Goal: Information Seeking & Learning: Learn about a topic

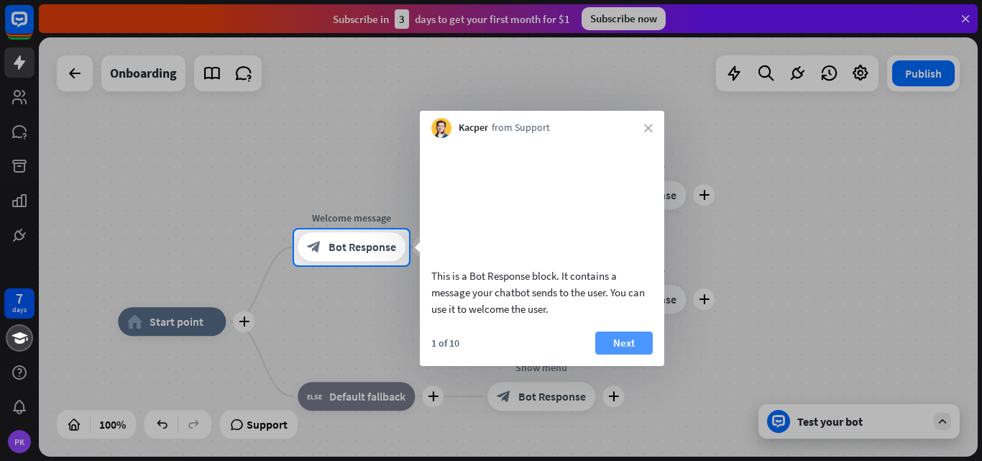
click at [625, 355] on button "Next" at bounding box center [625, 343] width 58 height 23
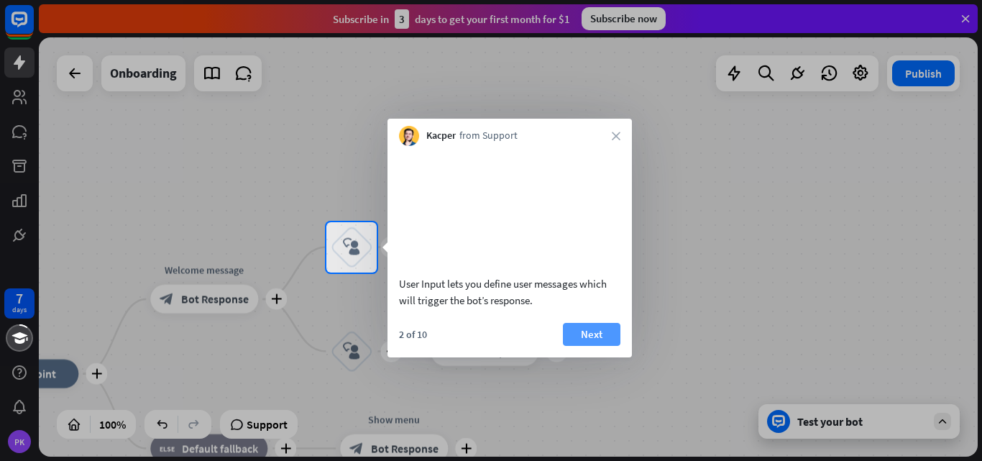
click at [619, 346] on button "Next" at bounding box center [592, 334] width 58 height 23
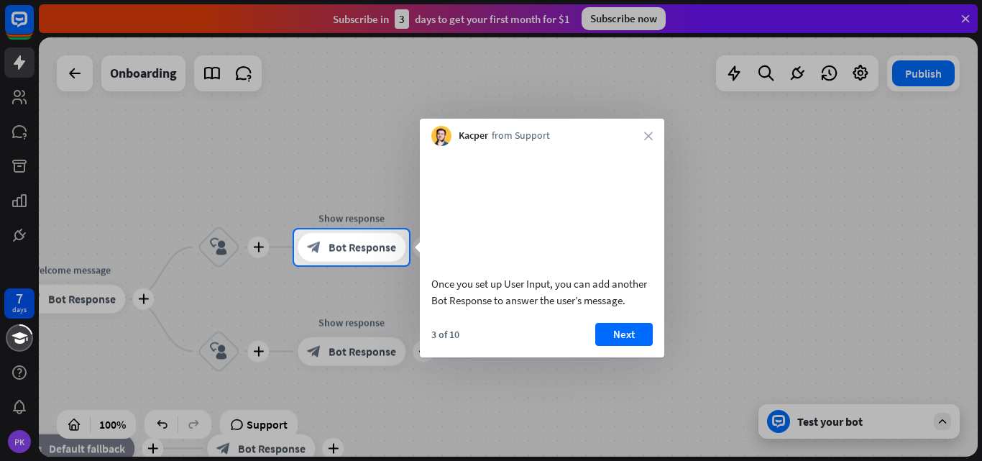
click at [619, 346] on button "Next" at bounding box center [625, 334] width 58 height 23
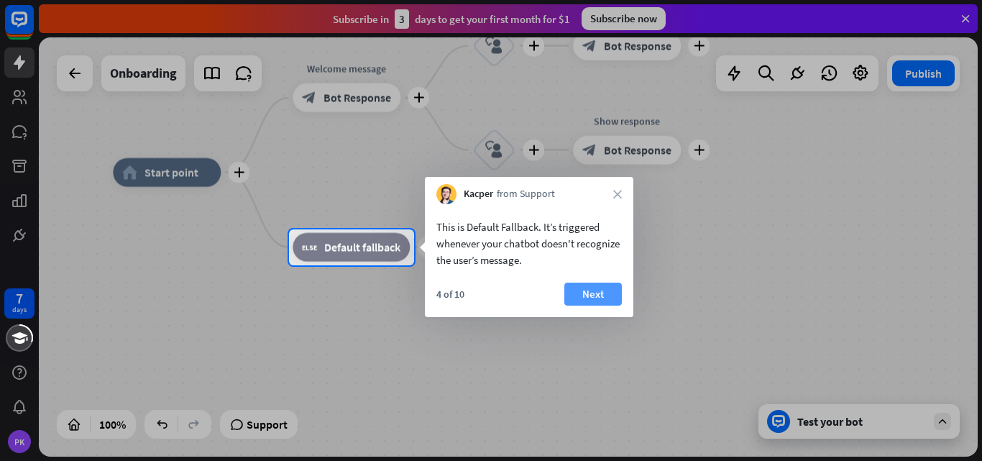
click at [589, 286] on button "Next" at bounding box center [594, 294] width 58 height 23
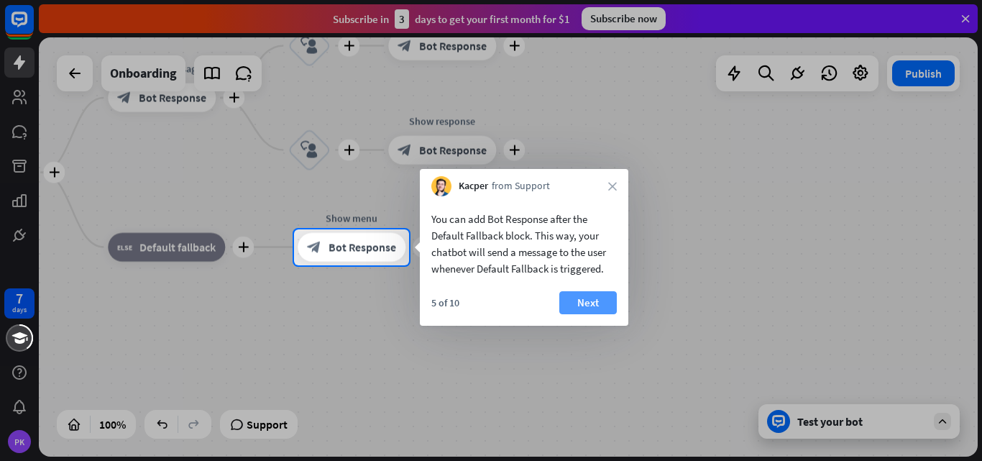
click at [598, 295] on button "Next" at bounding box center [589, 302] width 58 height 23
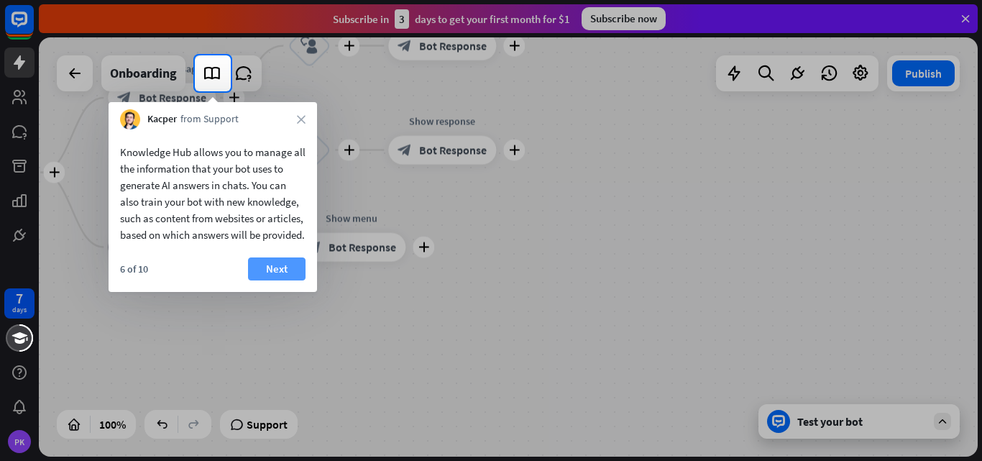
click at [292, 281] on button "Next" at bounding box center [277, 268] width 58 height 23
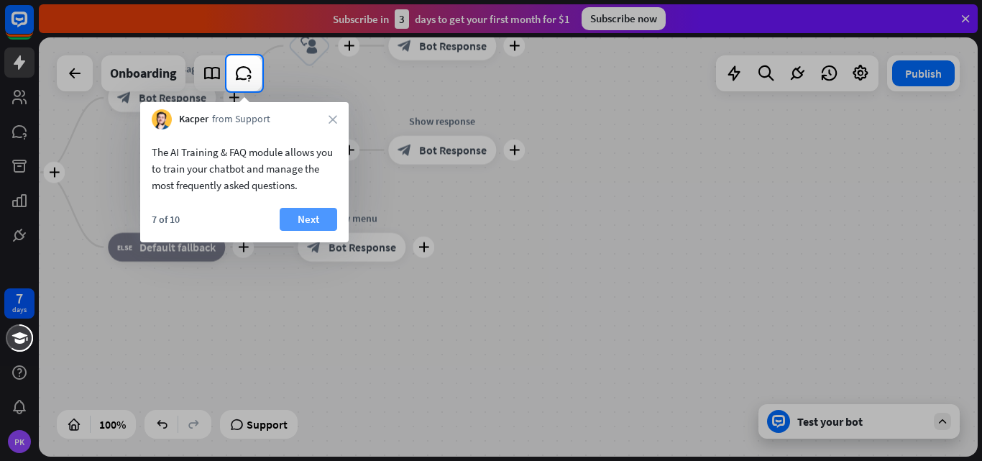
click at [319, 224] on button "Next" at bounding box center [309, 219] width 58 height 23
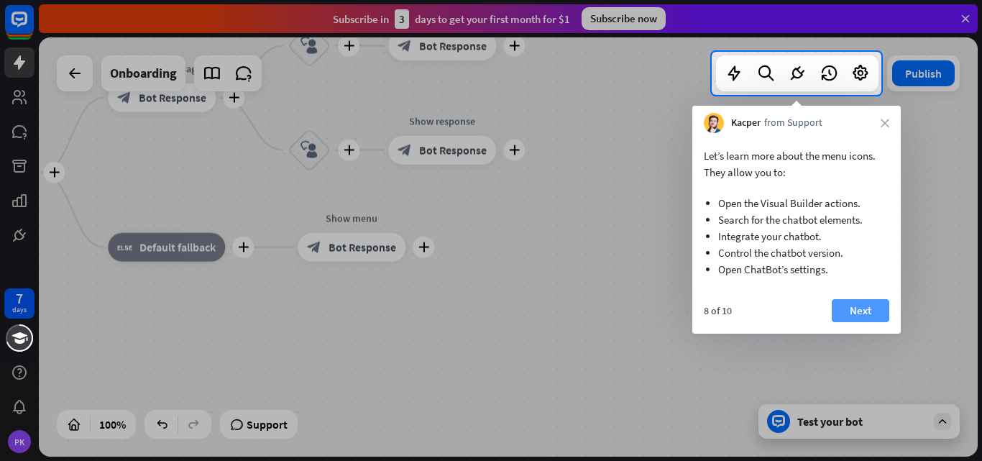
click at [848, 316] on button "Next" at bounding box center [861, 310] width 58 height 23
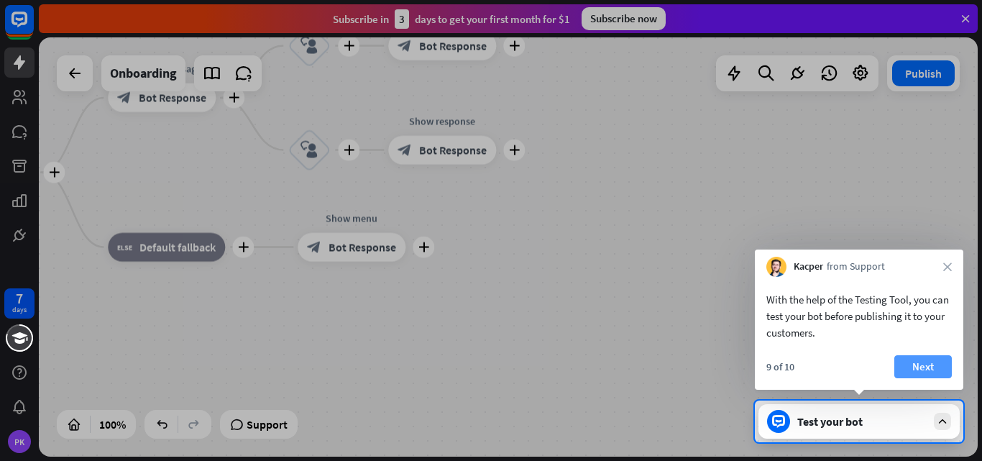
click at [906, 360] on button "Next" at bounding box center [924, 366] width 58 height 23
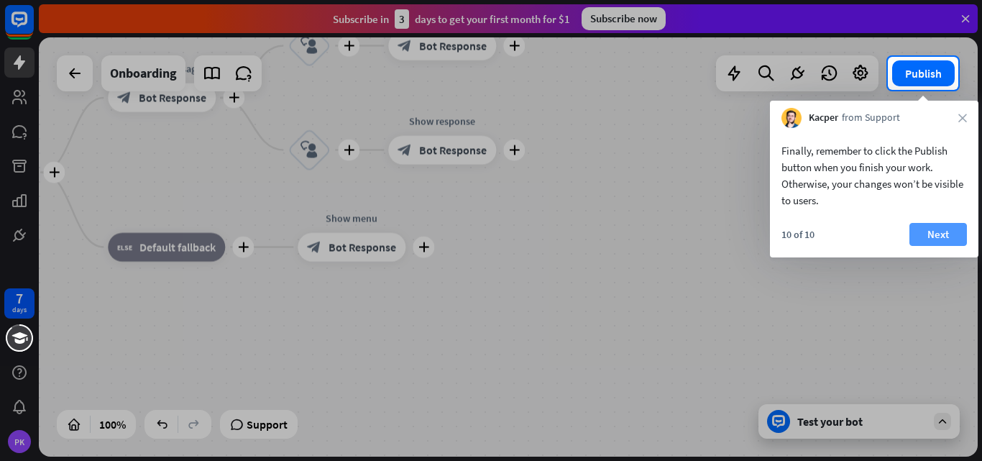
click at [915, 240] on button "Next" at bounding box center [939, 234] width 58 height 23
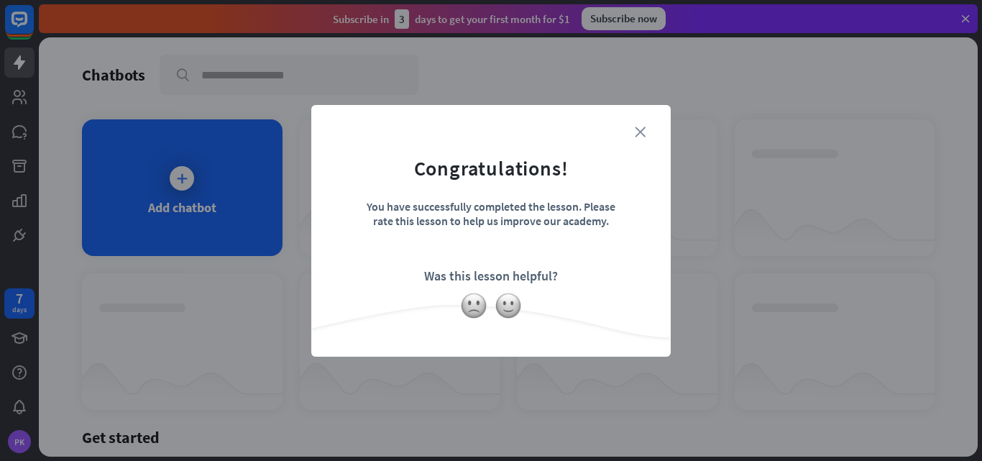
click at [637, 136] on icon "close" at bounding box center [640, 132] width 11 height 11
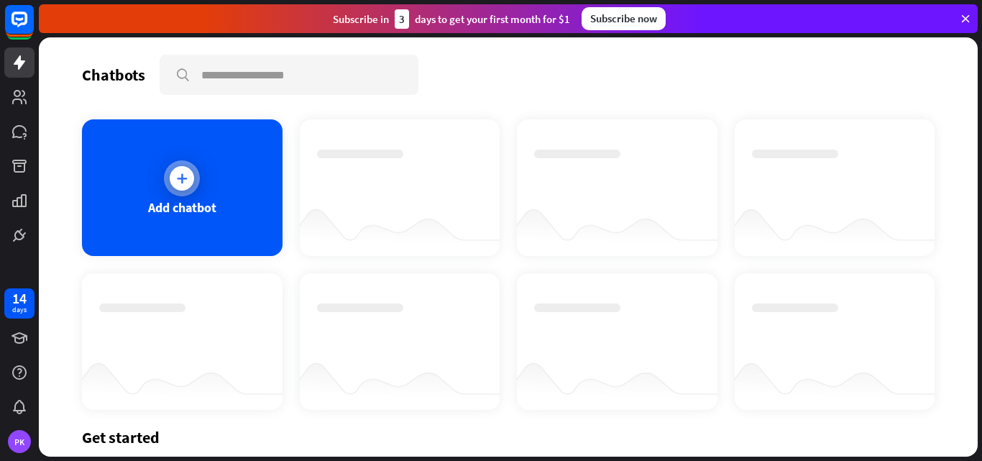
click at [181, 177] on icon at bounding box center [182, 178] width 14 height 14
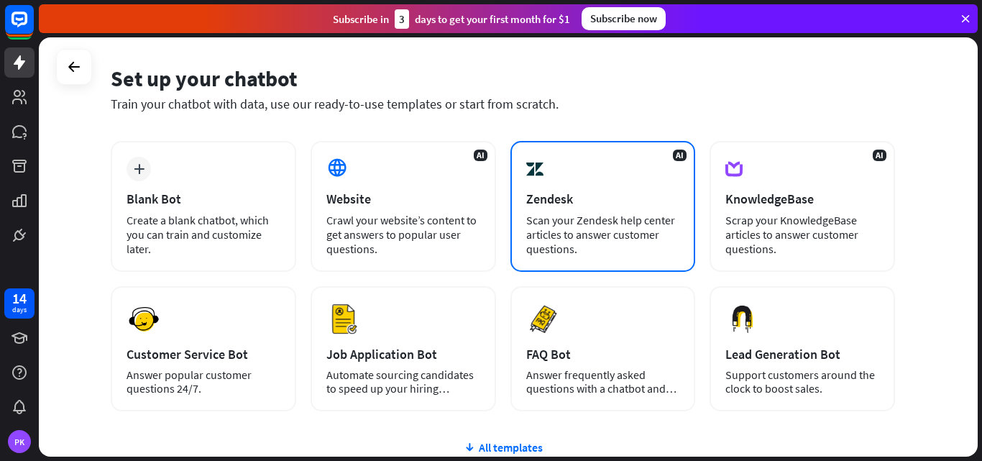
scroll to position [96, 0]
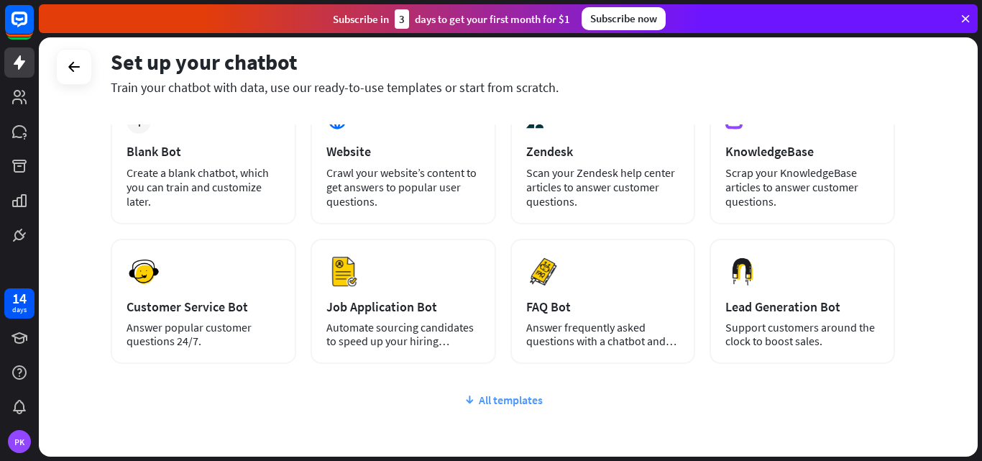
click at [538, 406] on div "All templates" at bounding box center [503, 400] width 785 height 14
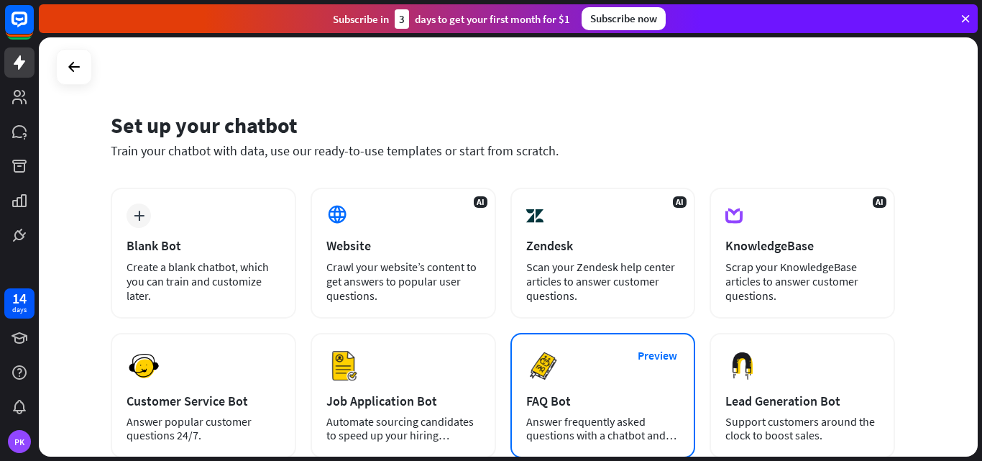
scroll to position [0, 0]
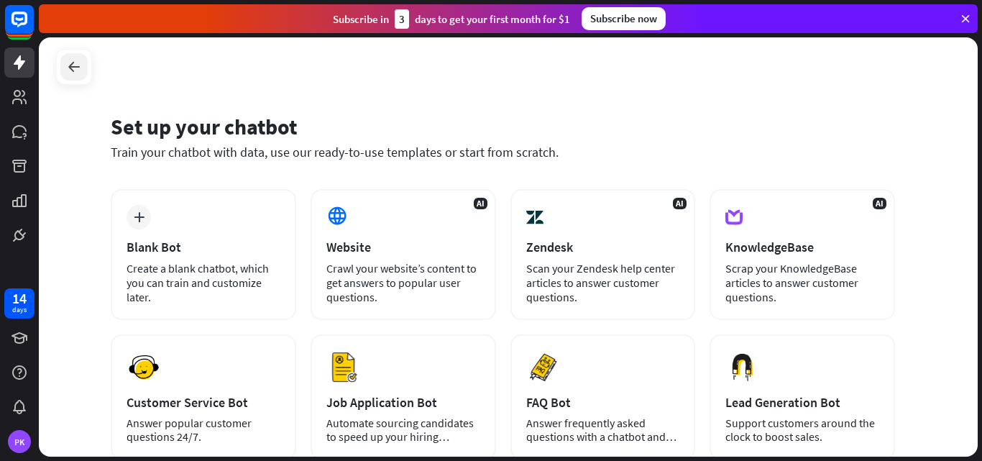
click at [79, 65] on icon at bounding box center [73, 66] width 17 height 17
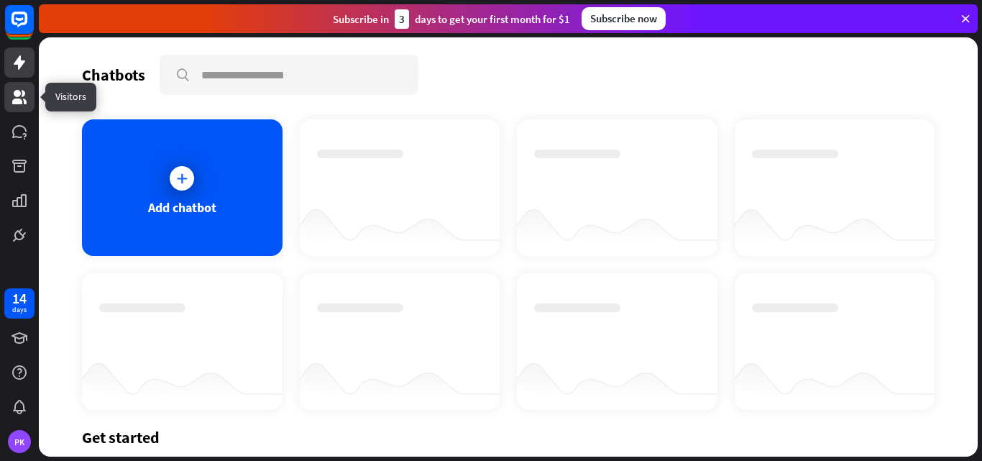
click at [13, 111] on link at bounding box center [19, 97] width 30 height 30
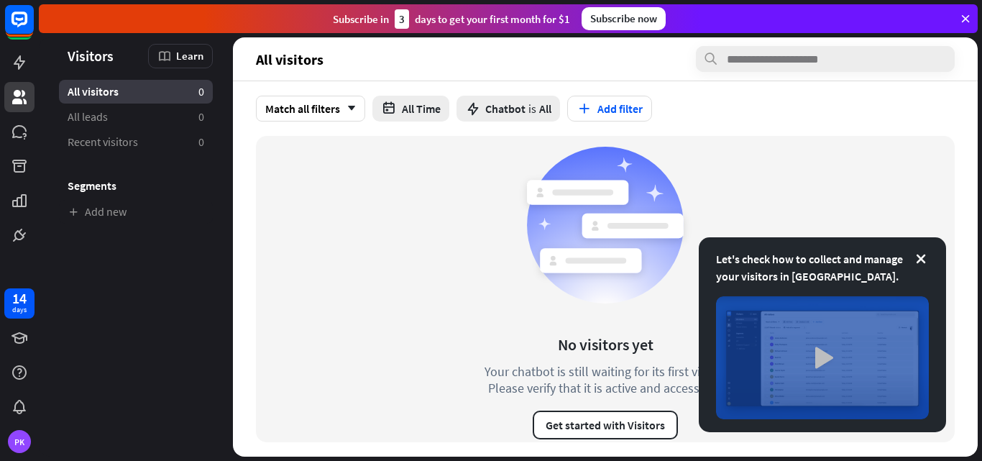
click at [819, 357] on img at bounding box center [822, 357] width 213 height 123
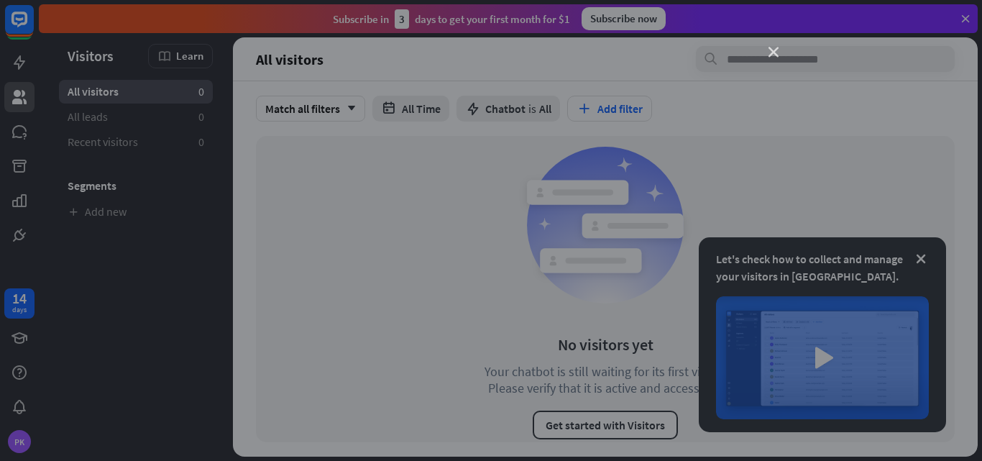
click at [773, 55] on icon "close" at bounding box center [774, 52] width 10 height 10
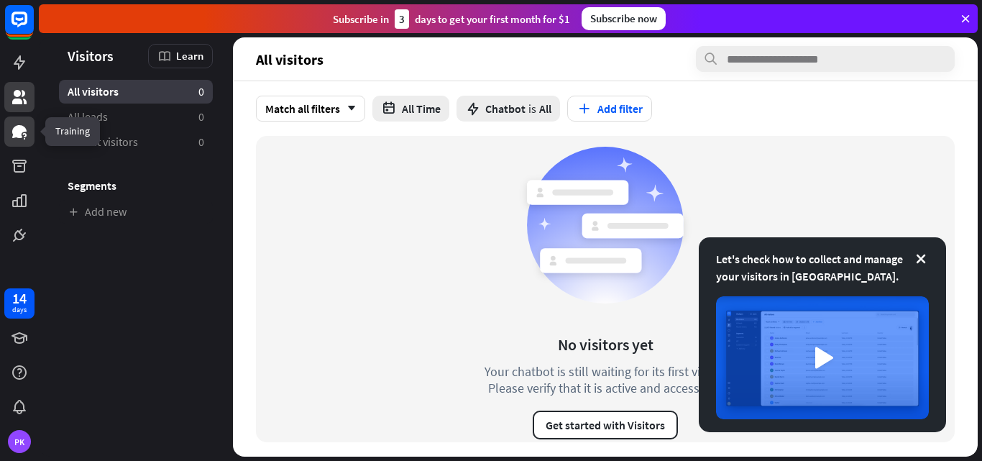
click at [24, 135] on icon at bounding box center [19, 131] width 17 height 17
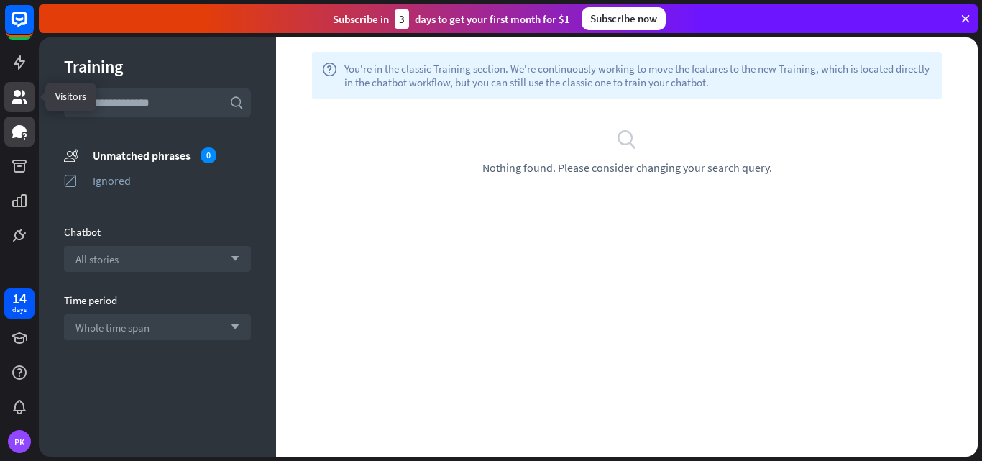
click at [19, 87] on link at bounding box center [19, 97] width 30 height 30
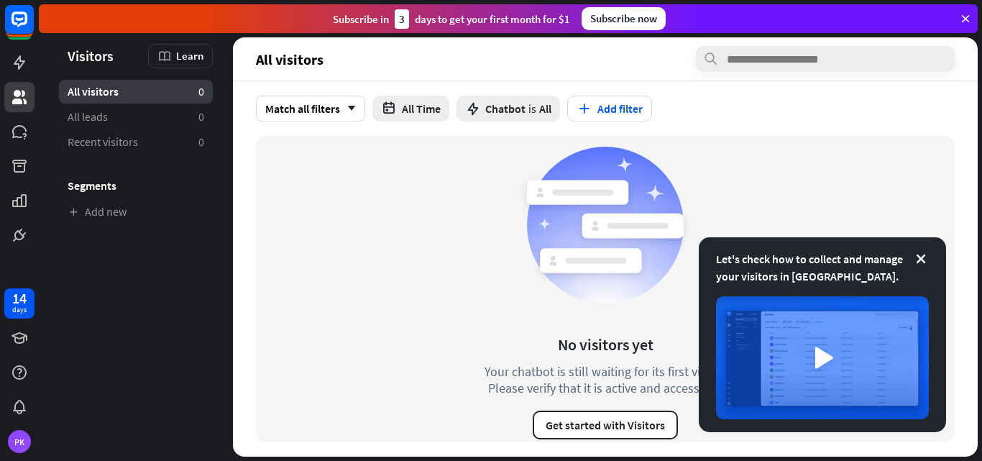
click at [444, 265] on div "No visitors yet Your chatbot is still waiting for its first visitor. Please ver…" at bounding box center [605, 289] width 699 height 306
click at [588, 419] on button "Get started with Visitors" at bounding box center [605, 425] width 145 height 29
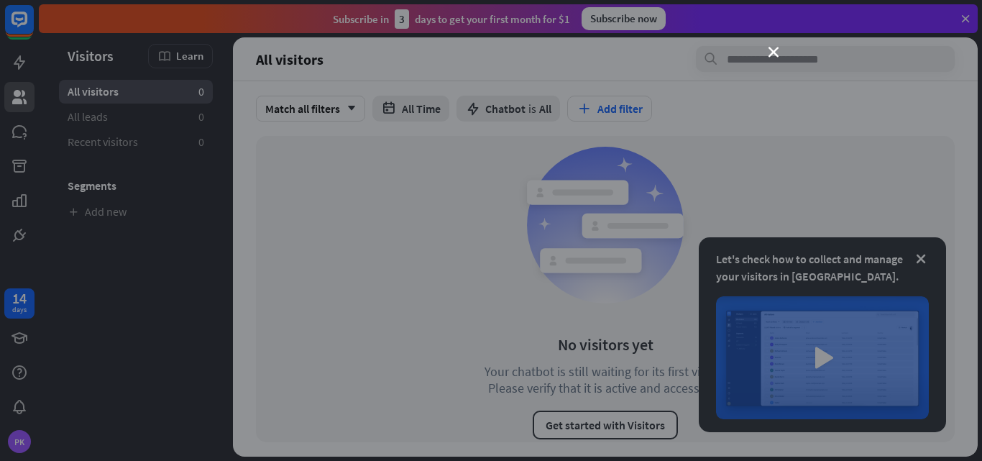
click at [767, 51] on div "close" at bounding box center [491, 230] width 982 height 461
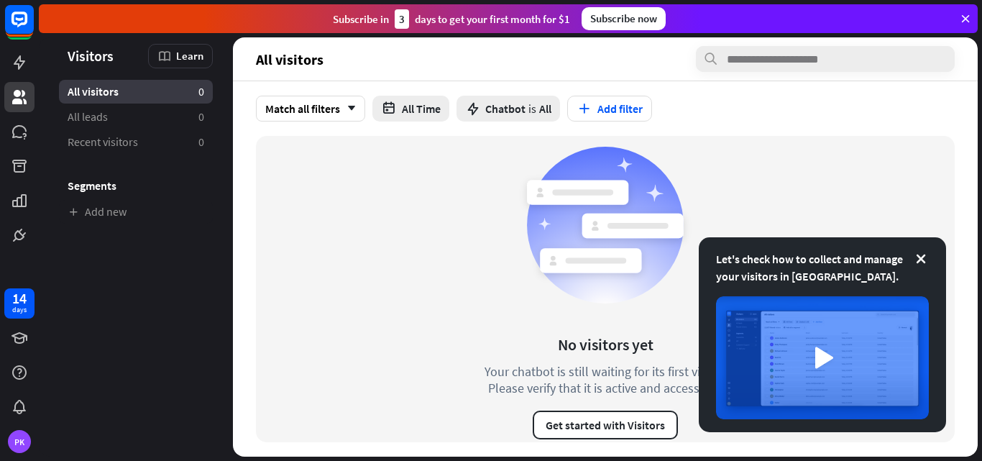
click at [961, 17] on icon at bounding box center [965, 18] width 13 height 13
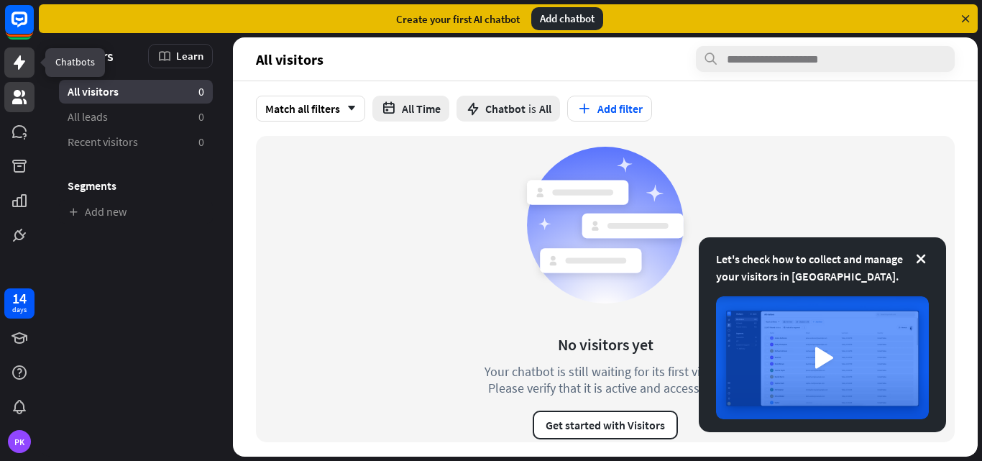
click at [6, 66] on link at bounding box center [19, 62] width 30 height 30
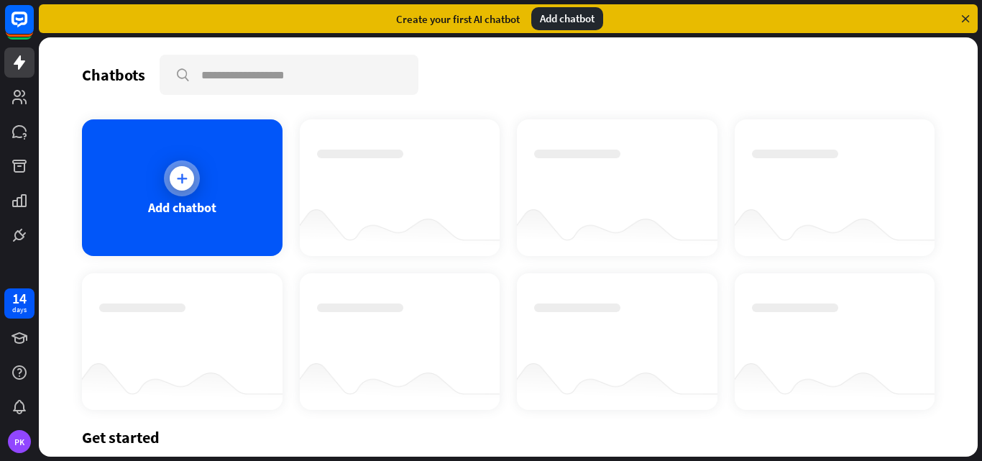
click at [172, 165] on div at bounding box center [182, 178] width 36 height 36
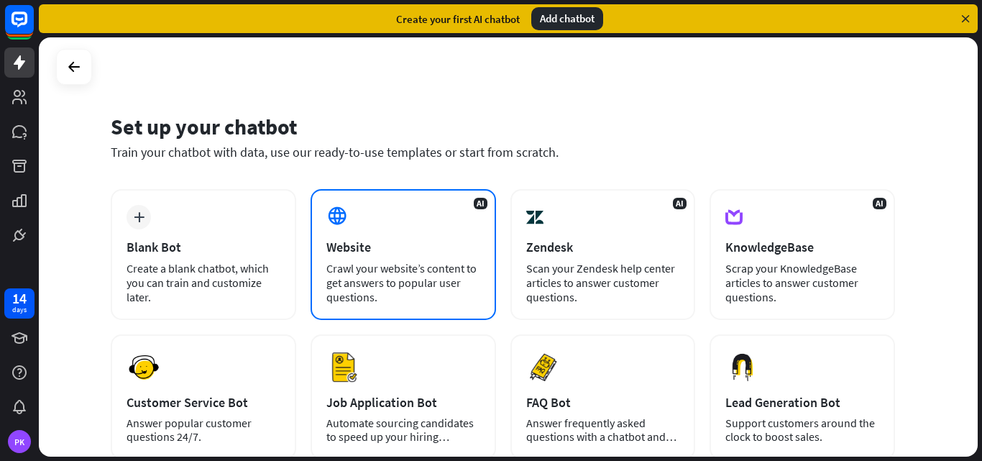
click at [318, 232] on div "AI Website Crawl your website’s content to get answers to popular user question…" at bounding box center [404, 254] width 186 height 131
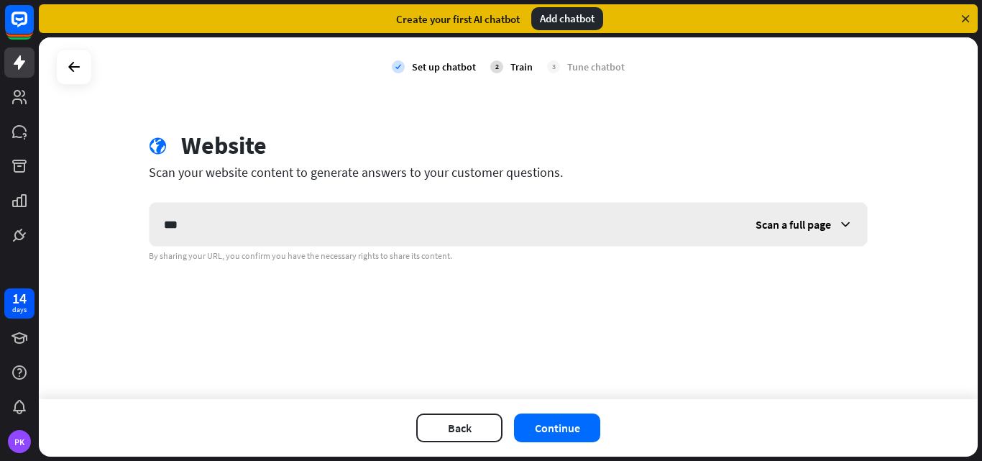
type input "***"
click at [806, 226] on span "Scan a full page" at bounding box center [794, 224] width 76 height 14
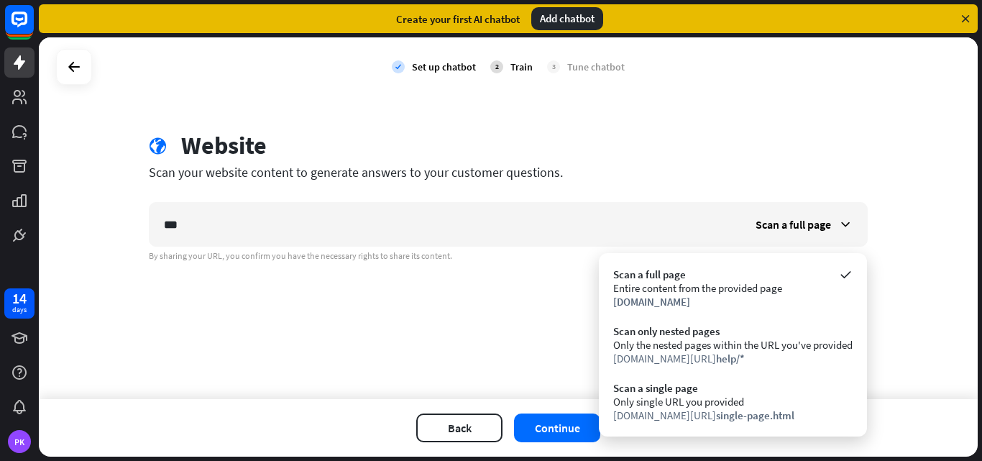
drag, startPoint x: 478, startPoint y: 374, endPoint x: 458, endPoint y: 323, distance: 54.6
click at [475, 368] on div "check Set up chatbot 2 Train 3 Tune chatbot globe Website Scan your website con…" at bounding box center [508, 218] width 939 height 362
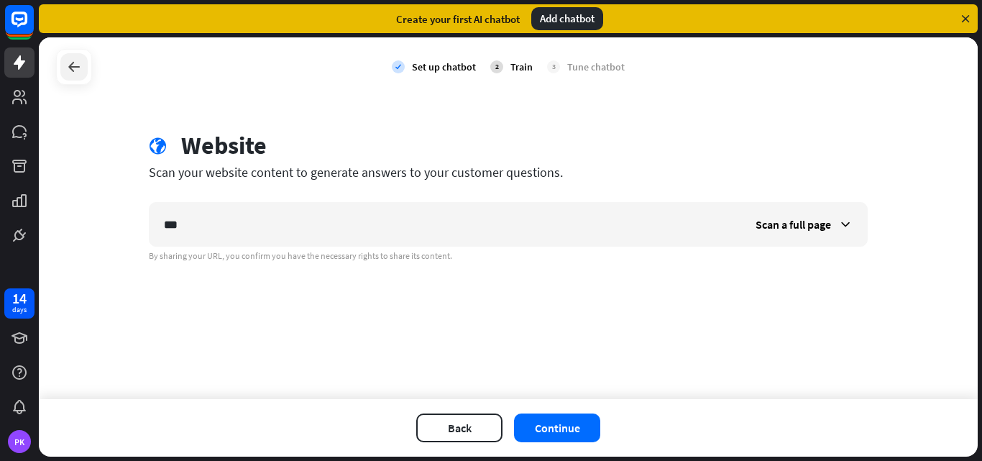
click at [83, 77] on div at bounding box center [73, 66] width 27 height 27
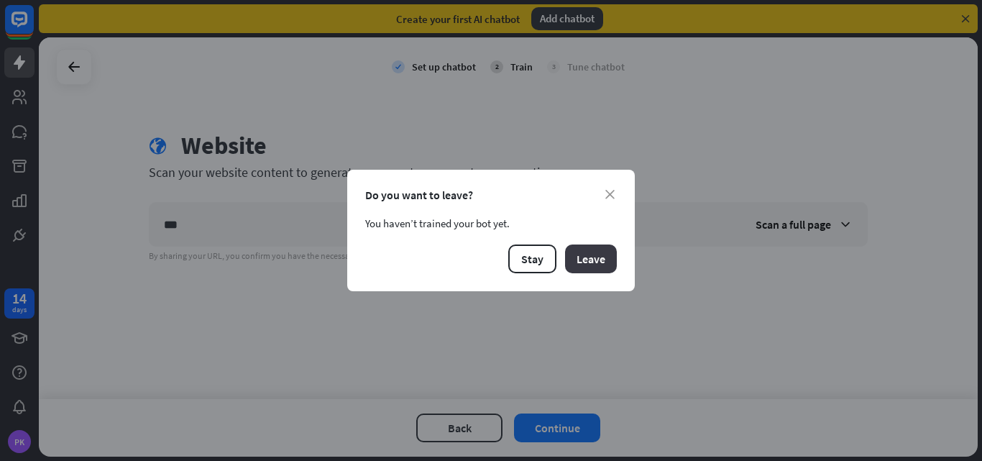
click at [587, 263] on button "Leave" at bounding box center [591, 259] width 52 height 29
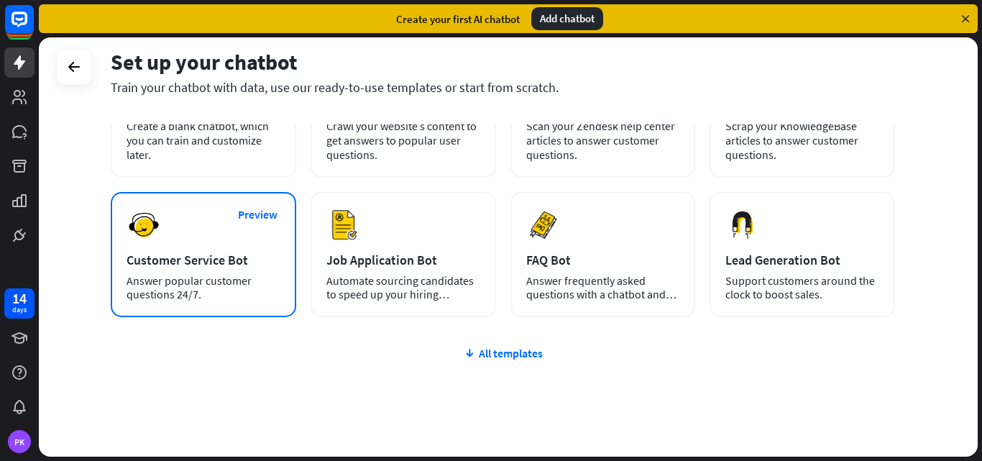
scroll to position [175, 0]
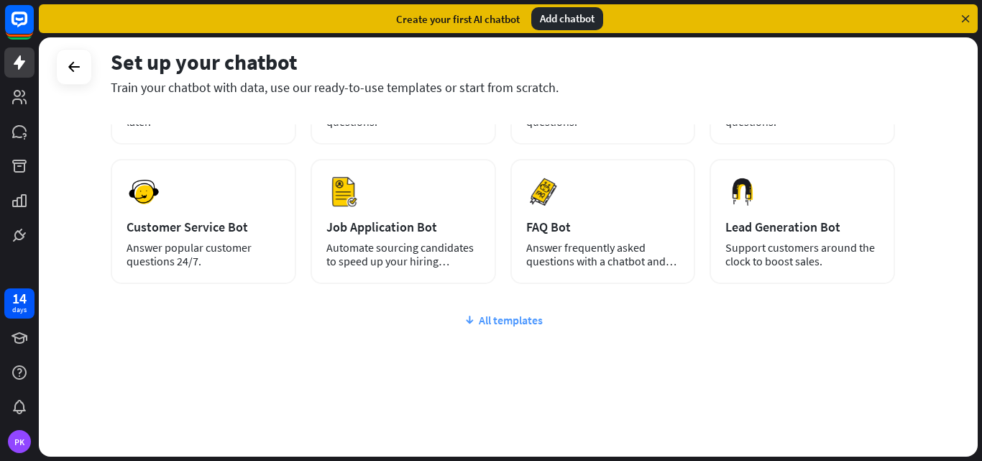
click at [501, 316] on div "All templates" at bounding box center [503, 320] width 785 height 14
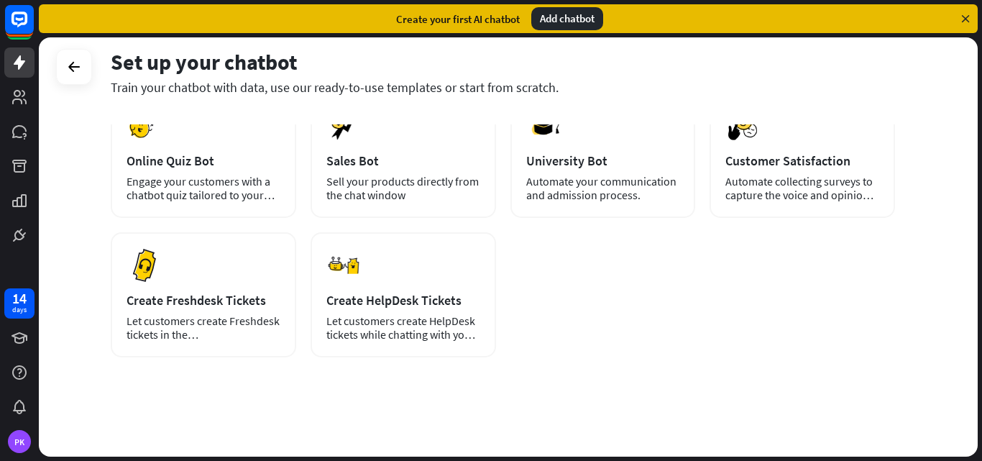
scroll to position [383, 0]
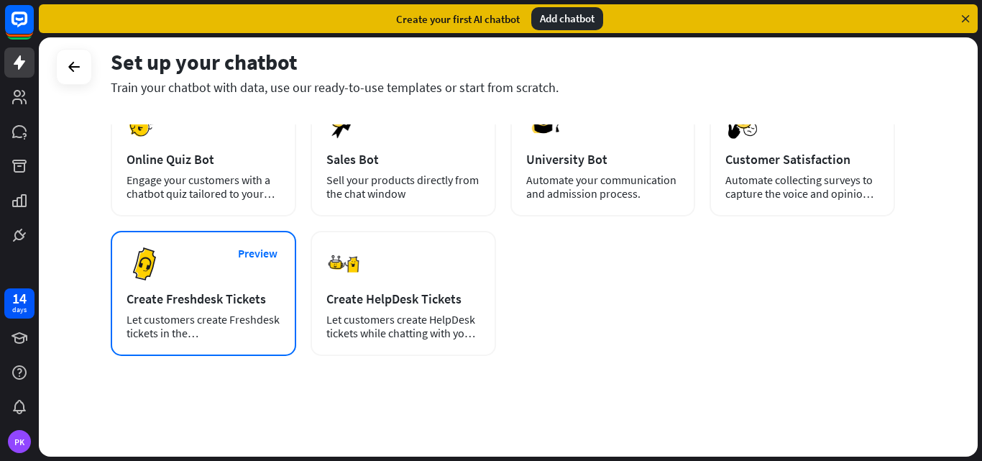
click at [206, 341] on div "Preview Create Freshdesk Tickets Let customers create Freshdesk tickets in the …" at bounding box center [204, 293] width 186 height 125
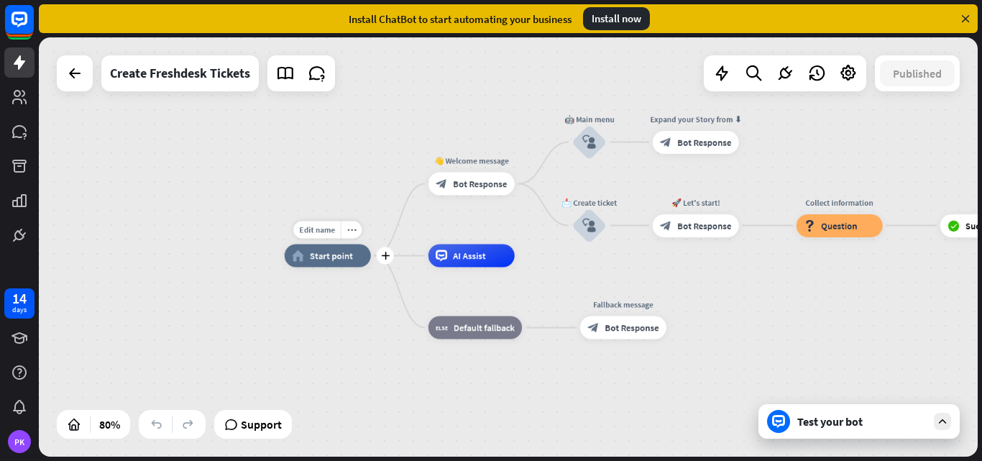
click at [343, 259] on span "Start point" at bounding box center [331, 256] width 43 height 12
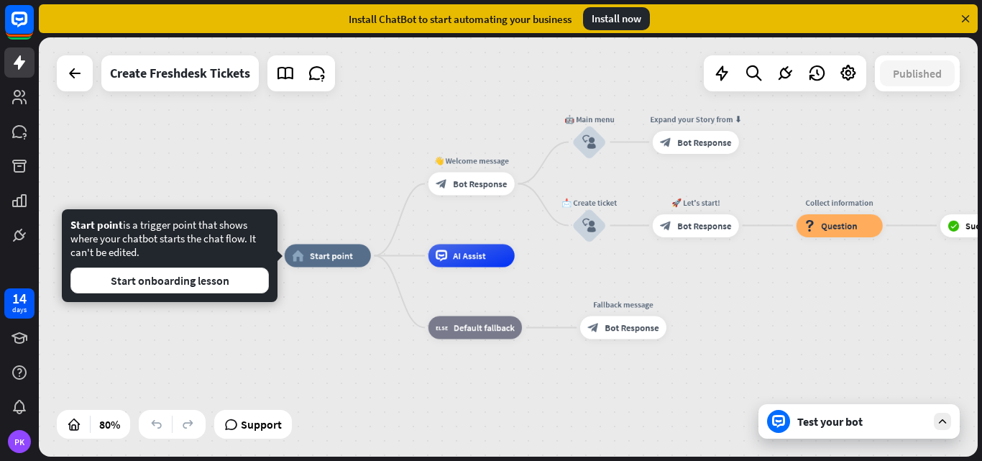
click at [281, 330] on div "home_2 Start point 👋 Welcome message block_bot_response Bot Response 🤖 Main men…" at bounding box center [508, 246] width 939 height 419
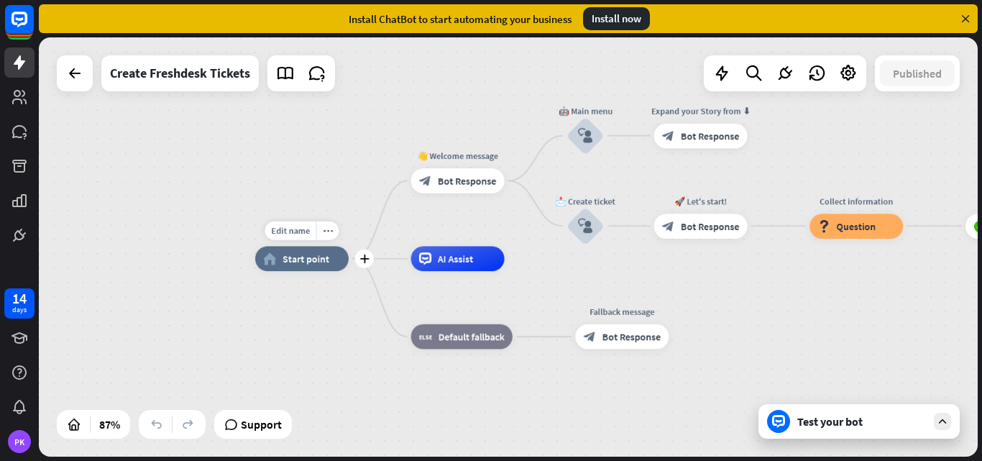
click at [298, 255] on span "Start point" at bounding box center [306, 258] width 47 height 12
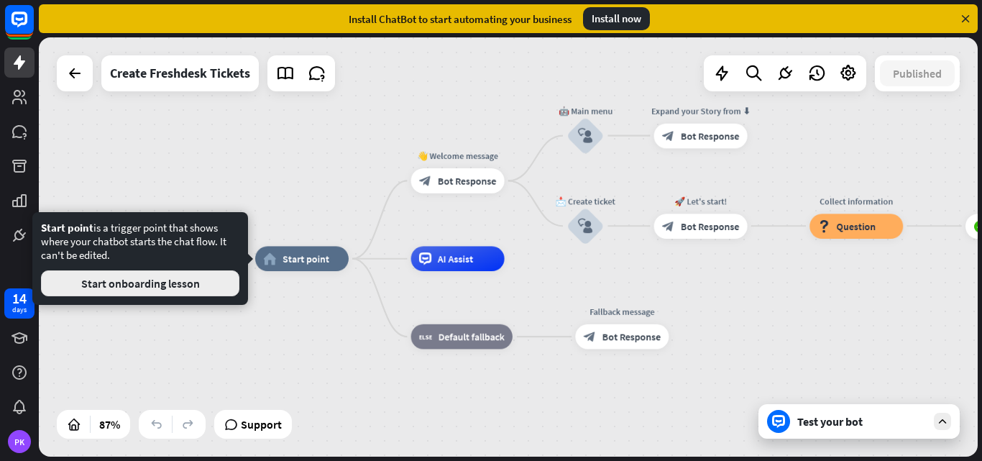
click at [174, 286] on button "Start onboarding lesson" at bounding box center [140, 283] width 199 height 26
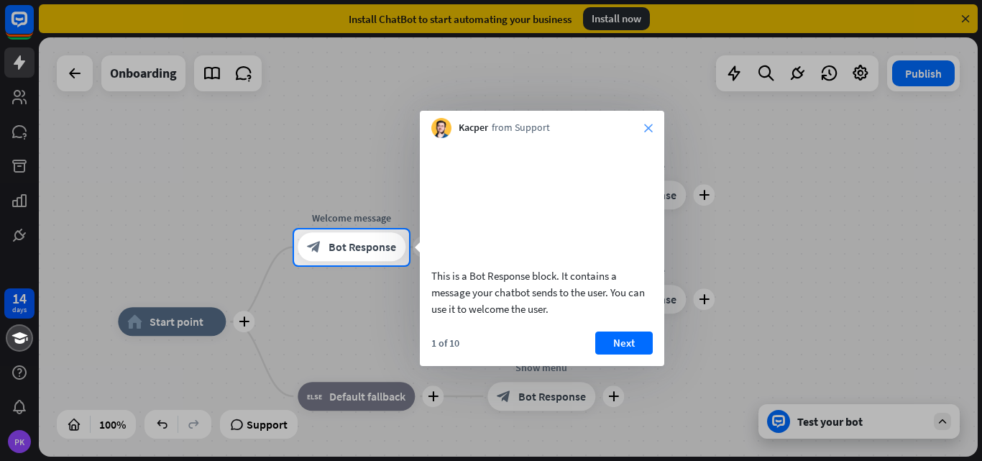
click at [648, 129] on icon "close" at bounding box center [648, 128] width 9 height 9
